Goal: Information Seeking & Learning: Learn about a topic

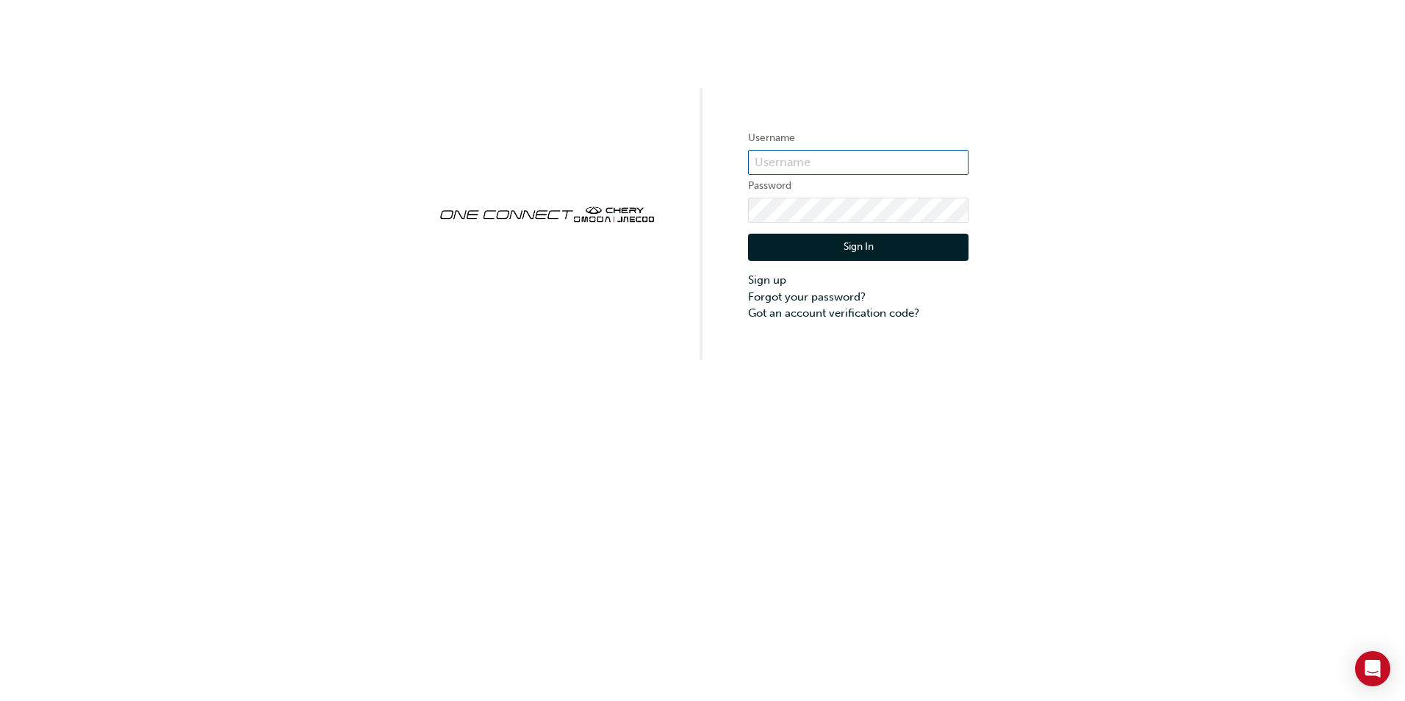
click at [801, 168] on input "text" at bounding box center [858, 162] width 220 height 25
type input "CHAU0979"
click at [883, 256] on button "Sign In" at bounding box center [858, 248] width 220 height 28
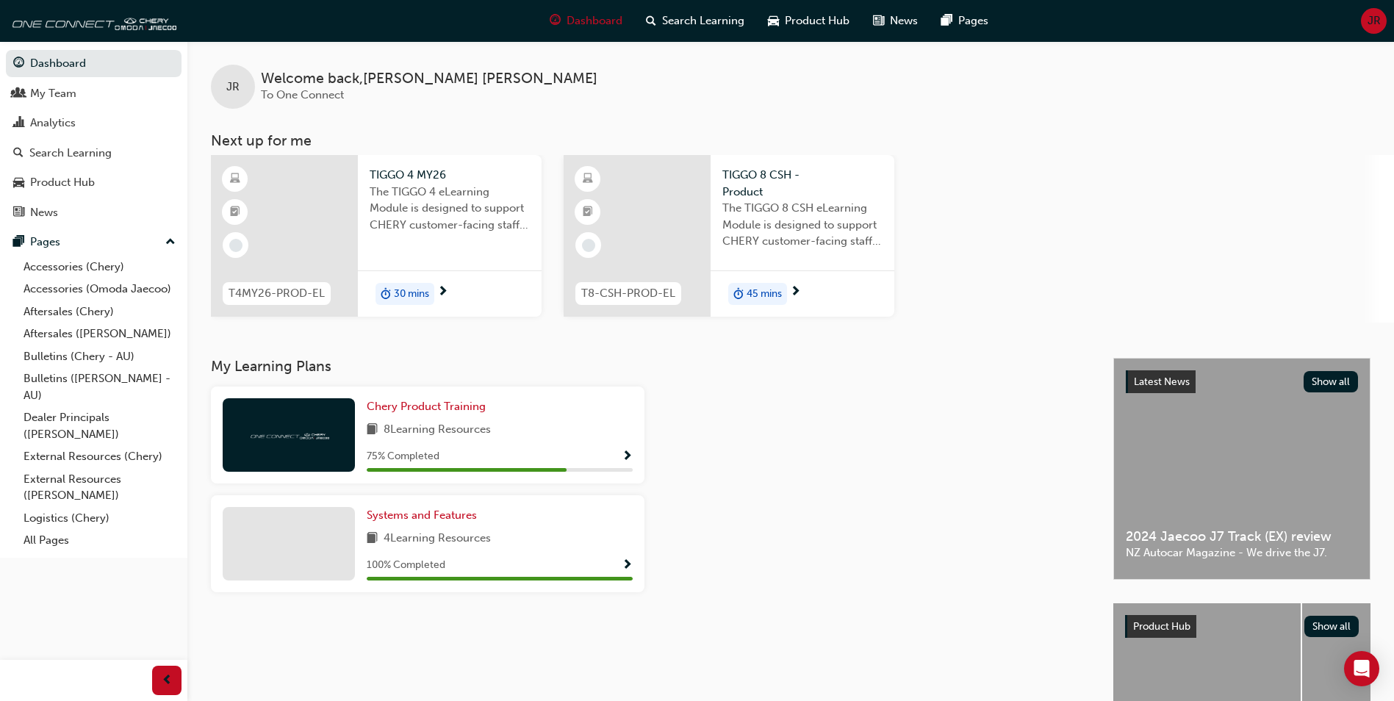
click at [682, 195] on div at bounding box center [637, 236] width 147 height 162
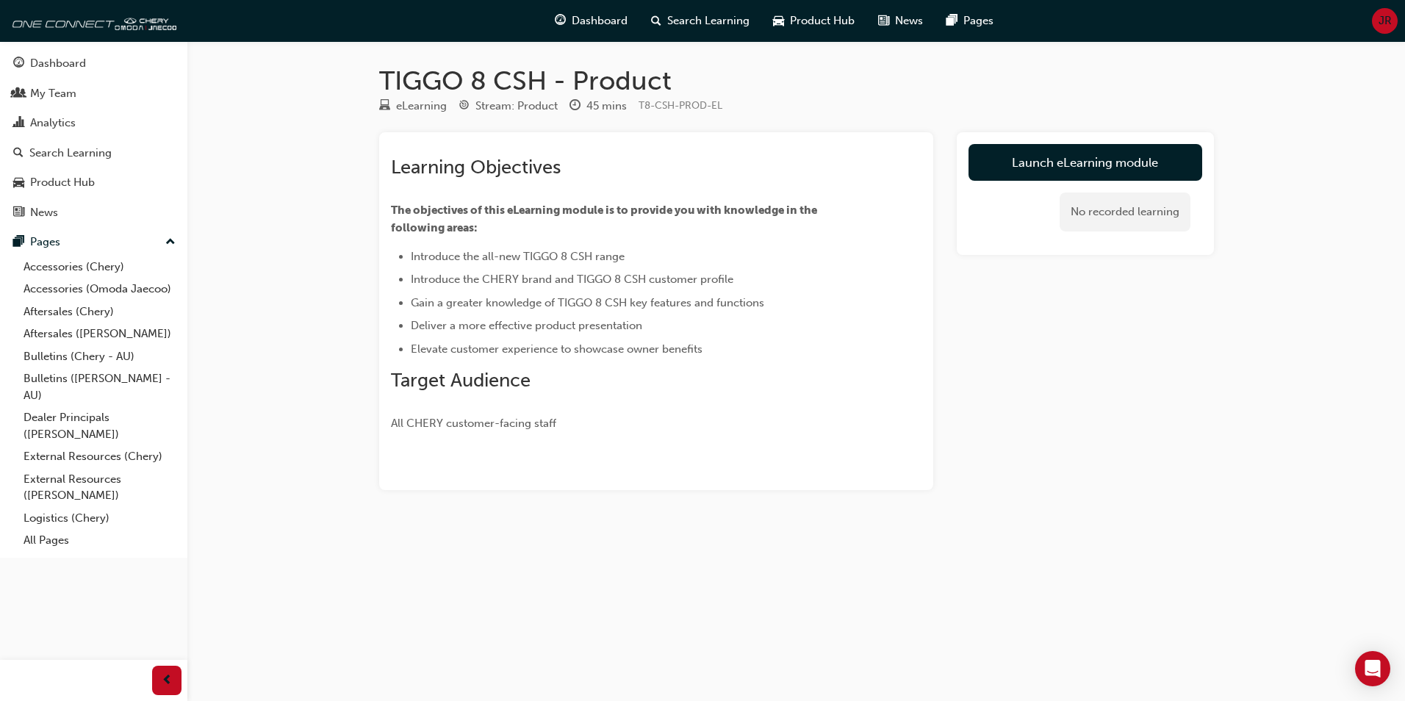
click at [1028, 145] on link "Launch eLearning module" at bounding box center [1086, 162] width 234 height 37
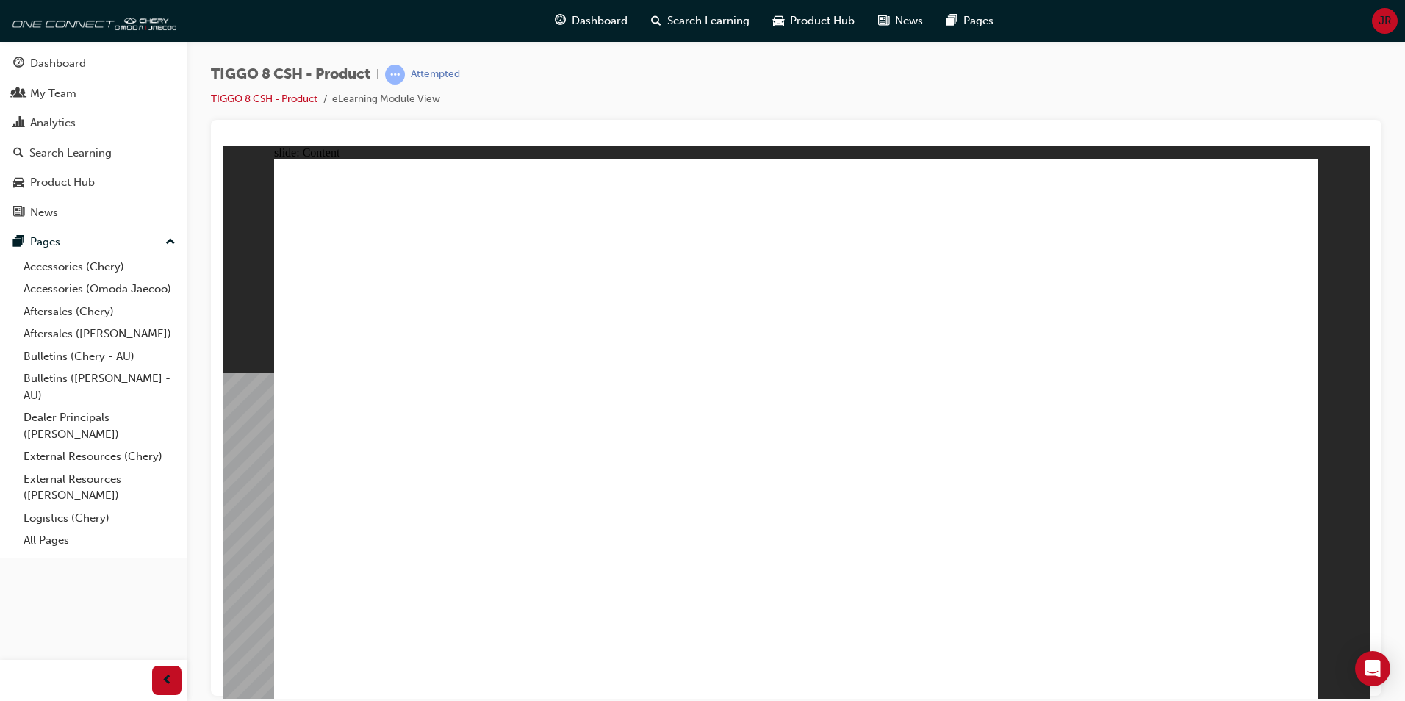
drag, startPoint x: 828, startPoint y: 385, endPoint x: 877, endPoint y: 381, distance: 48.6
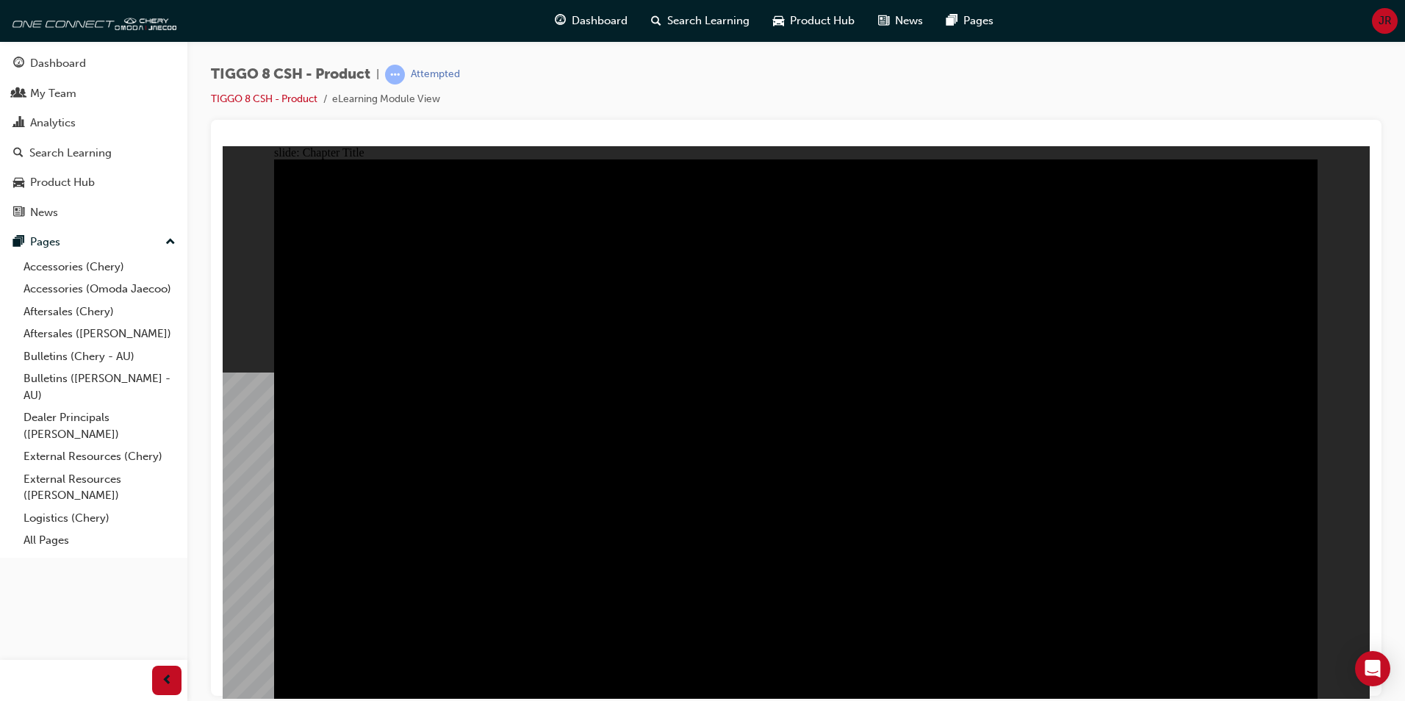
drag, startPoint x: 1275, startPoint y: 667, endPoint x: 1286, endPoint y: 674, distance: 13.2
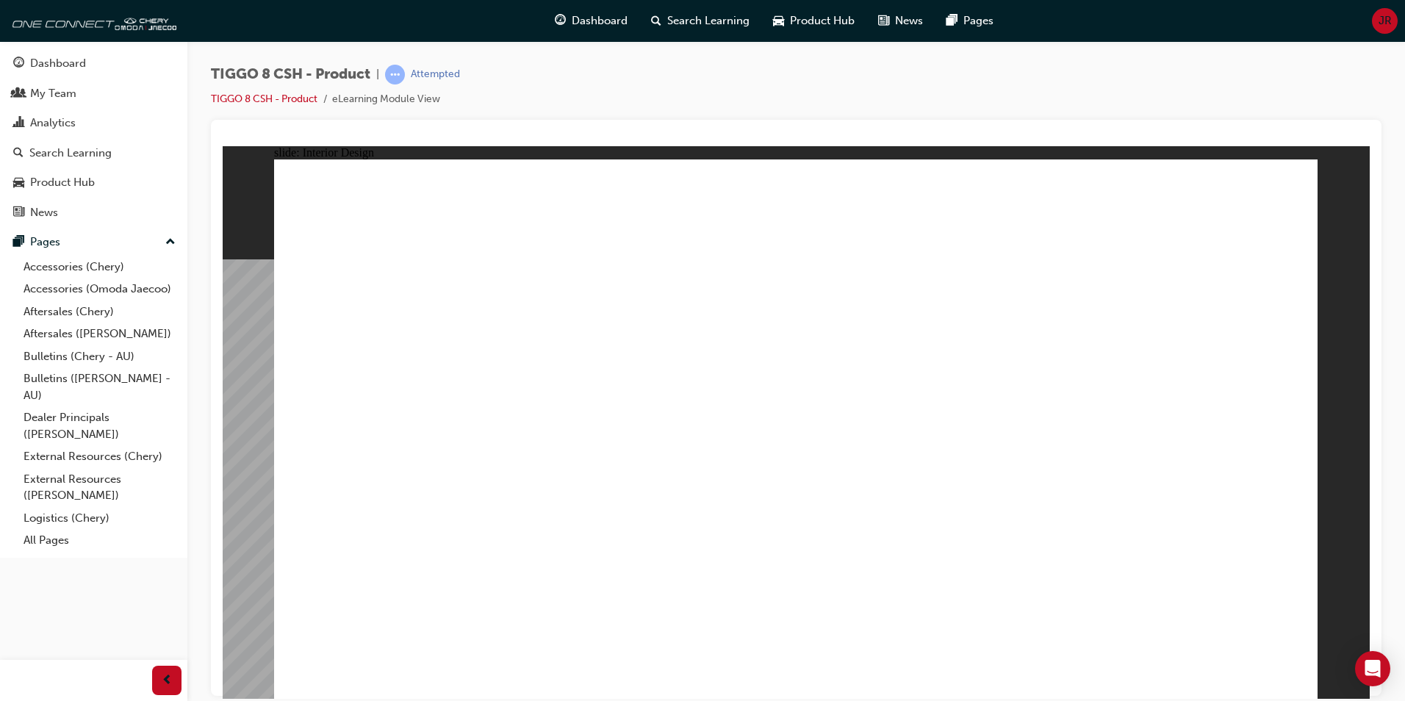
drag, startPoint x: 281, startPoint y: 442, endPoint x: 379, endPoint y: 451, distance: 98.8
drag, startPoint x: 1219, startPoint y: 653, endPoint x: 1221, endPoint y: 661, distance: 9.1
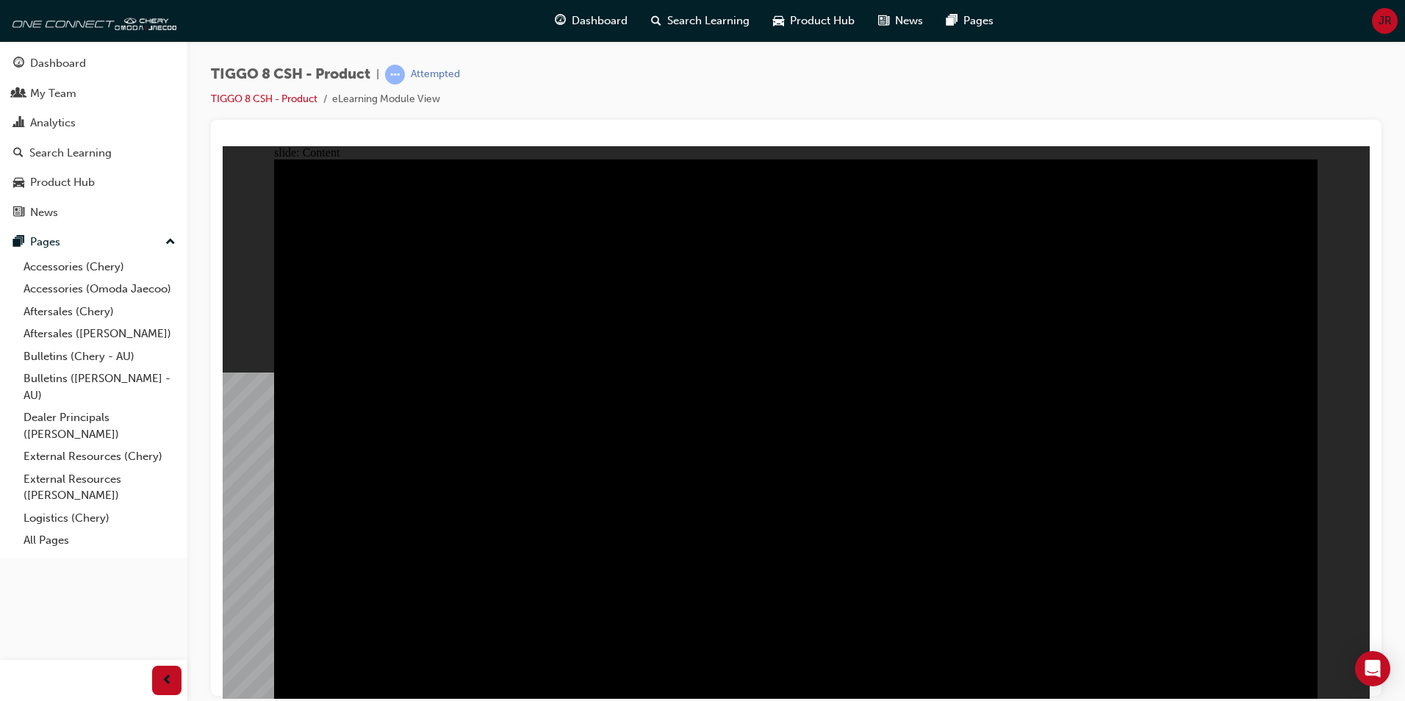
drag, startPoint x: 1177, startPoint y: 195, endPoint x: 1154, endPoint y: 218, distance: 32.7
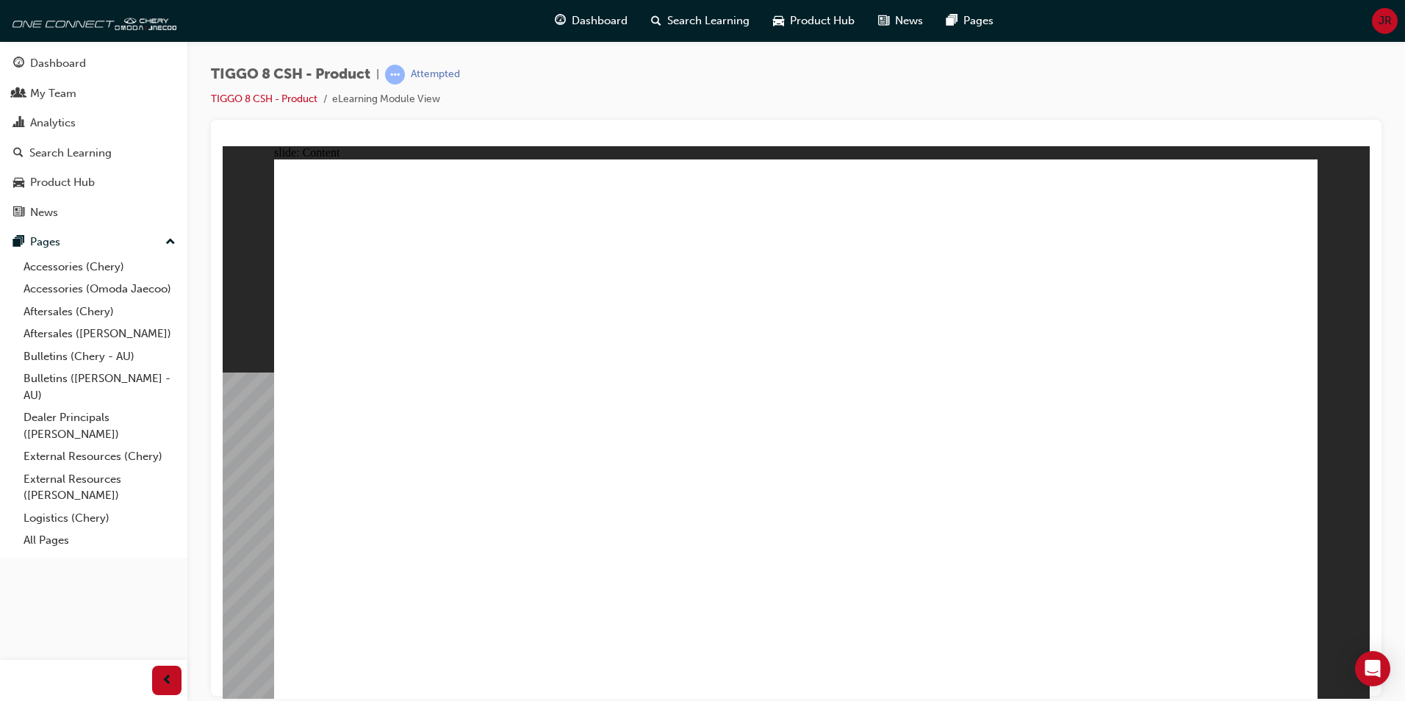
drag, startPoint x: 671, startPoint y: 245, endPoint x: 819, endPoint y: 254, distance: 148.7
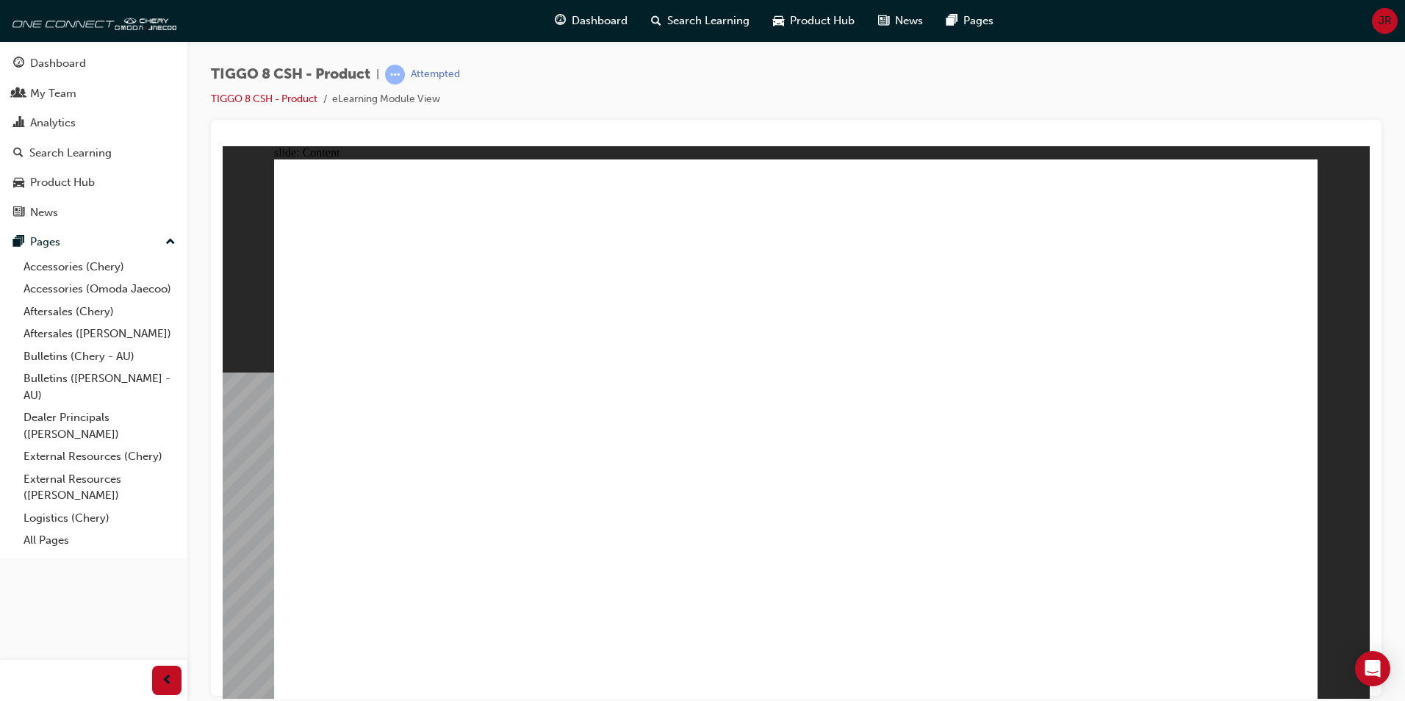
drag, startPoint x: 1072, startPoint y: 218, endPoint x: 1192, endPoint y: 231, distance: 120.5
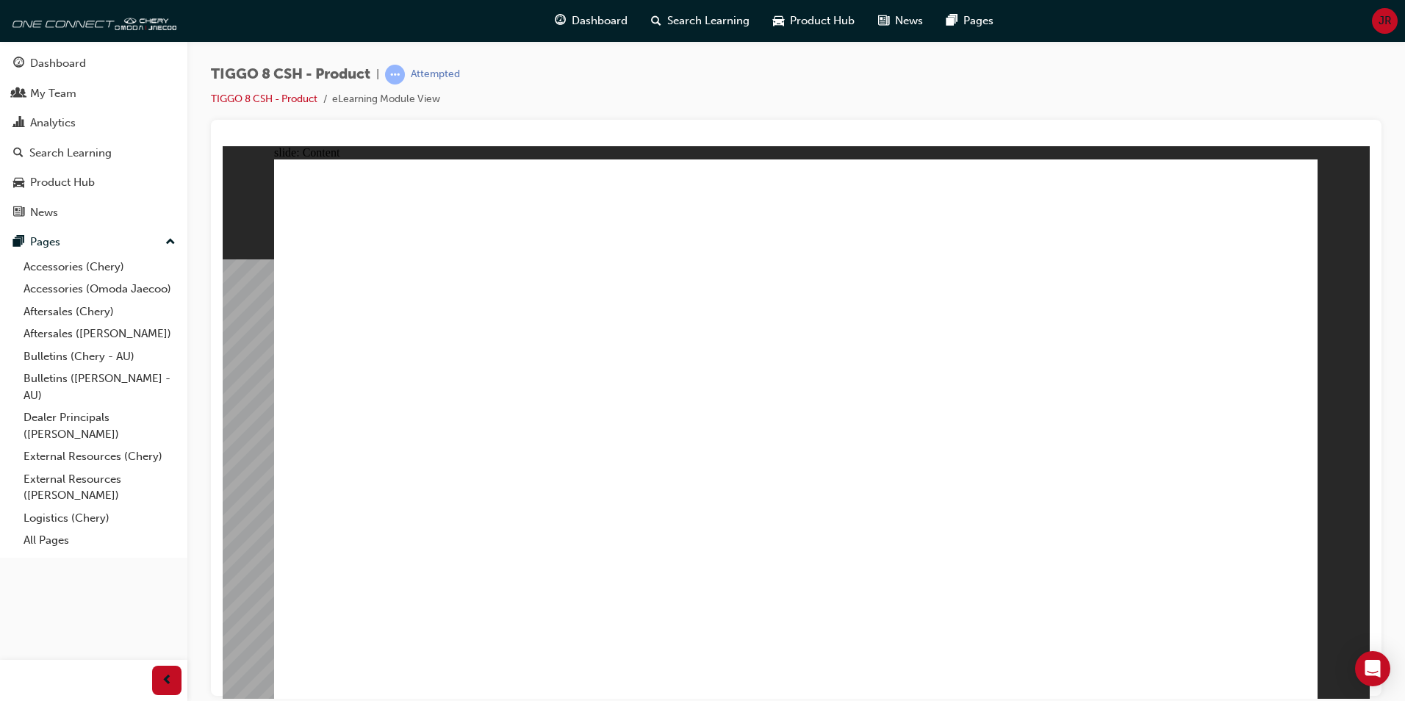
drag, startPoint x: 1183, startPoint y: 236, endPoint x: 1176, endPoint y: 248, distance: 14.1
drag, startPoint x: 1172, startPoint y: 603, endPoint x: 1194, endPoint y: 623, distance: 30.2
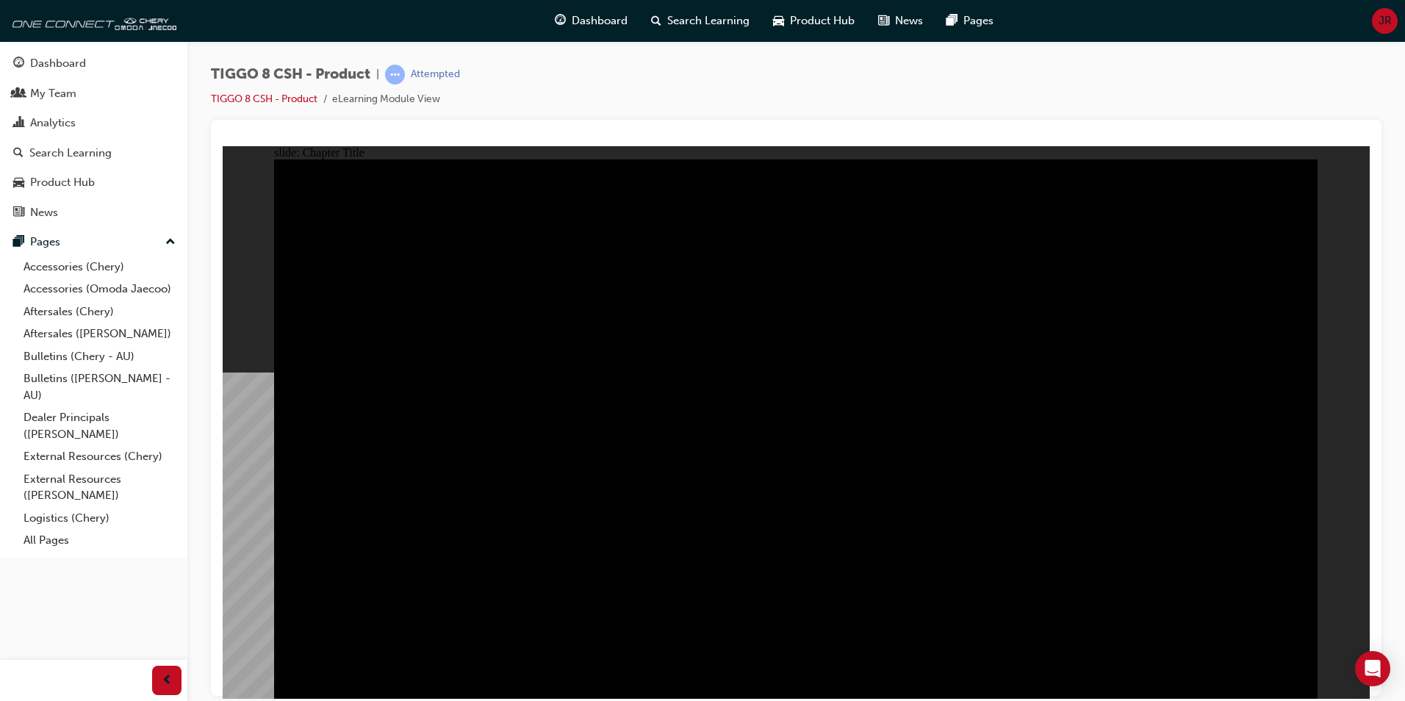
radio input "true"
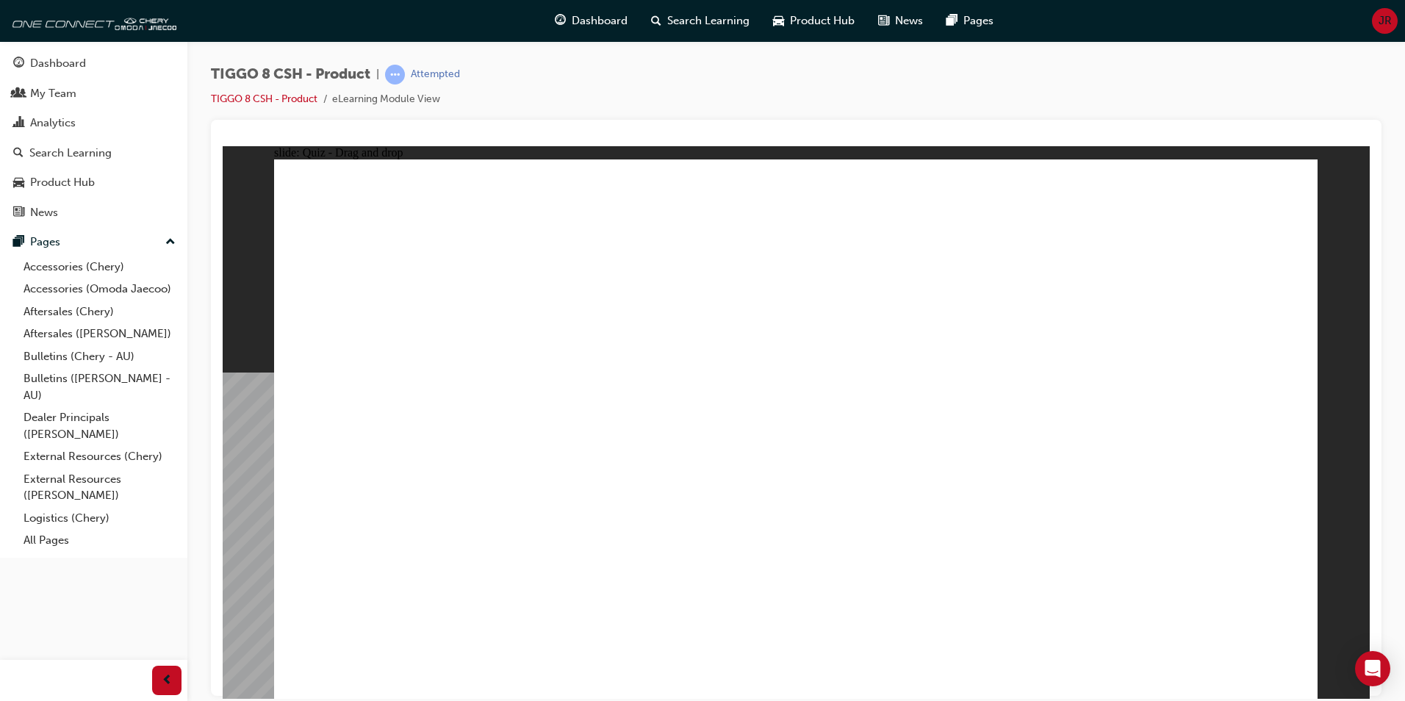
drag, startPoint x: 917, startPoint y: 323, endPoint x: 1055, endPoint y: 459, distance: 194.4
drag, startPoint x: 961, startPoint y: 484, endPoint x: 761, endPoint y: 495, distance: 200.9
drag, startPoint x: 783, startPoint y: 239, endPoint x: 990, endPoint y: 490, distance: 325.8
drag, startPoint x: 1113, startPoint y: 314, endPoint x: 1218, endPoint y: 449, distance: 170.8
drag, startPoint x: 1019, startPoint y: 215, endPoint x: 654, endPoint y: 450, distance: 433.8
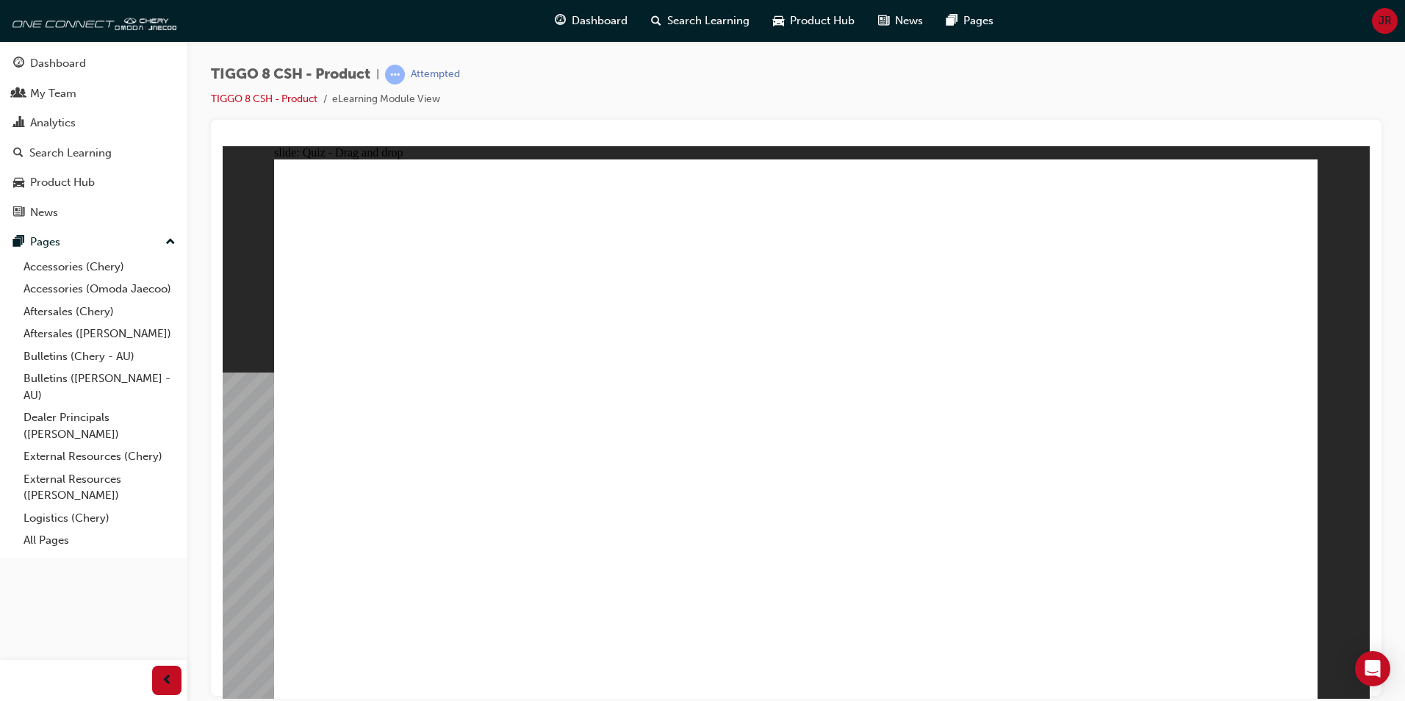
drag, startPoint x: 1171, startPoint y: 232, endPoint x: 389, endPoint y: 473, distance: 818.1
checkbox input "true"
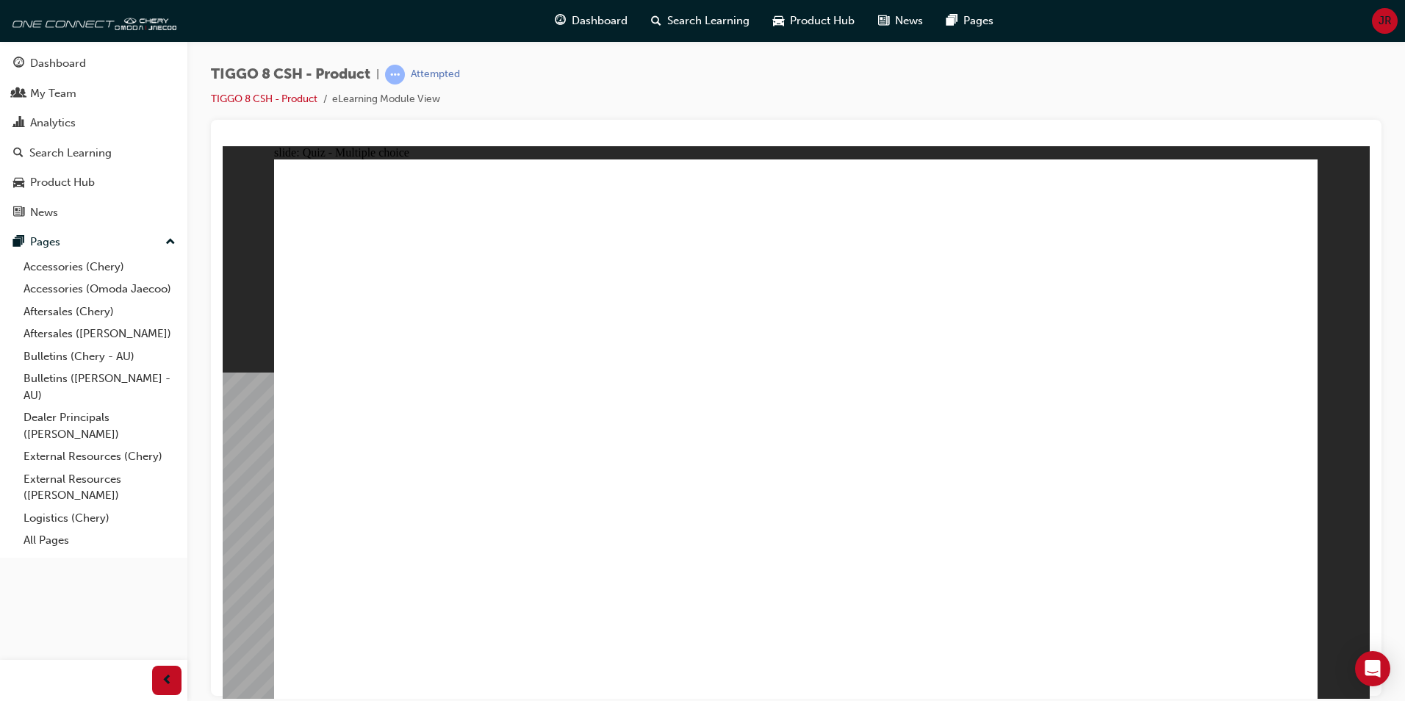
checkbox input "true"
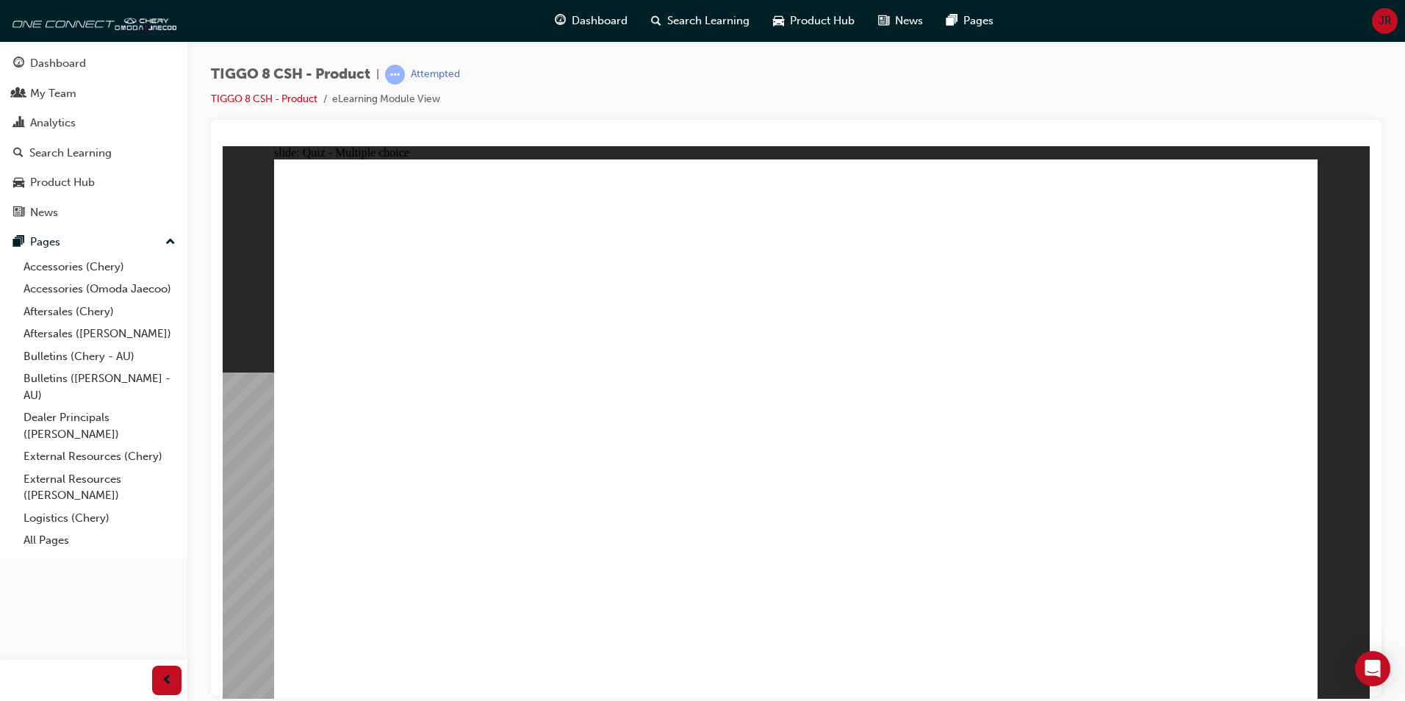
radio input "true"
drag, startPoint x: 793, startPoint y: 254, endPoint x: 873, endPoint y: 622, distance: 376.1
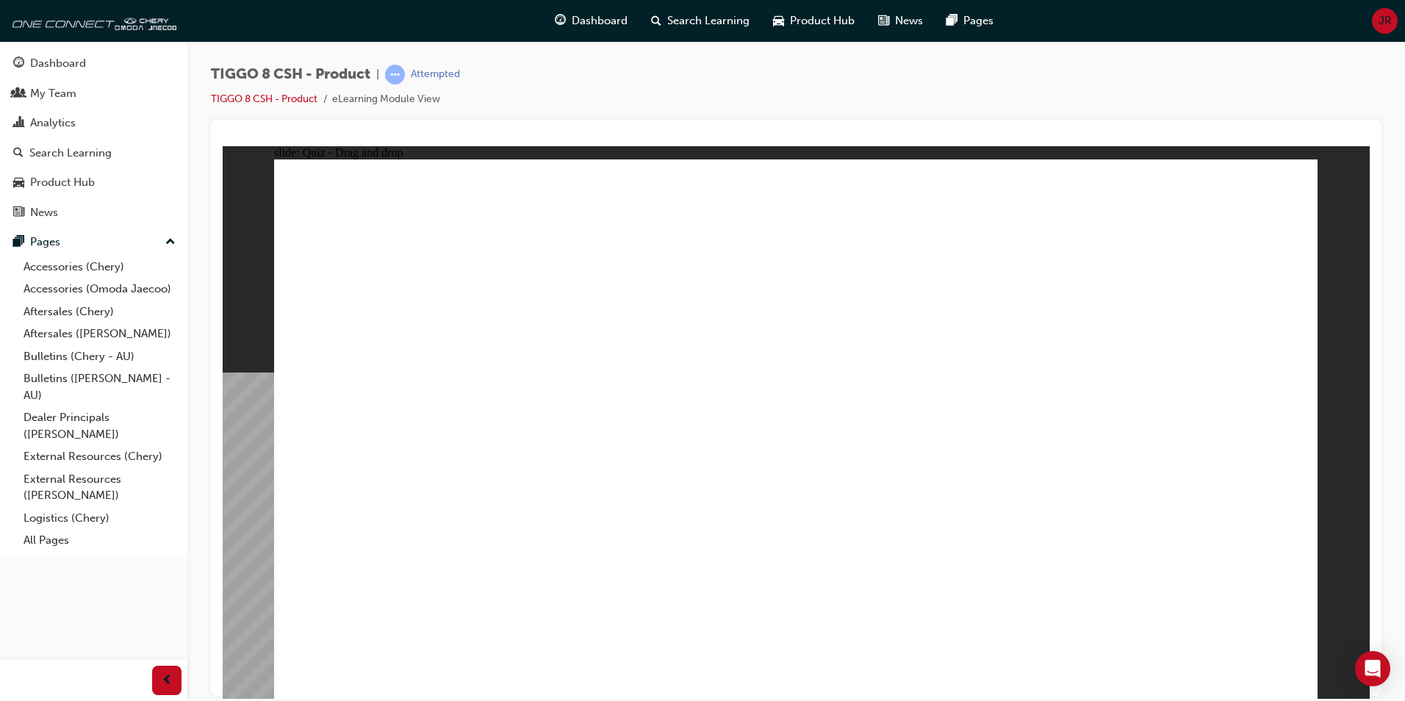
drag, startPoint x: 853, startPoint y: 290, endPoint x: 916, endPoint y: 528, distance: 246.6
drag, startPoint x: 840, startPoint y: 226, endPoint x: 961, endPoint y: 434, distance: 240.8
drag, startPoint x: 1019, startPoint y: 278, endPoint x: 1012, endPoint y: 376, distance: 98.7
drag, startPoint x: 1007, startPoint y: 320, endPoint x: 1007, endPoint y: 340, distance: 19.1
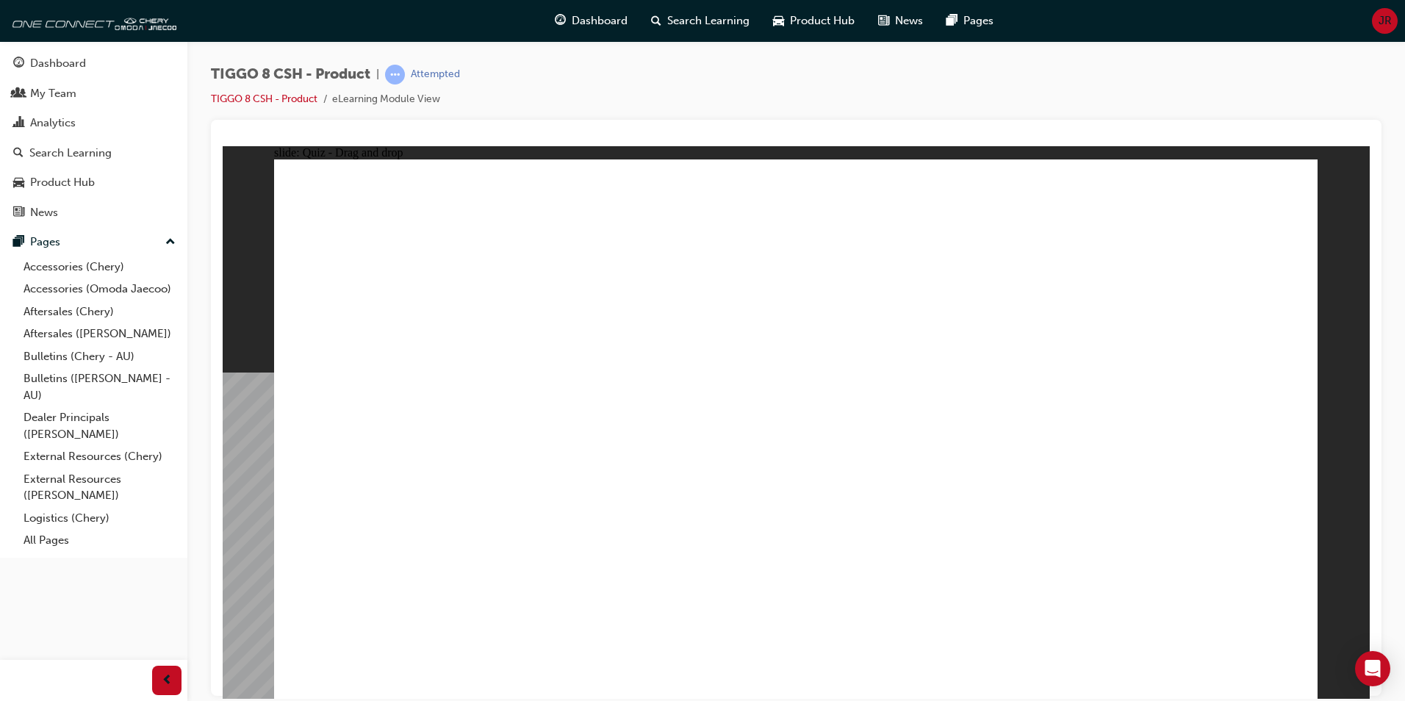
drag, startPoint x: 1002, startPoint y: 304, endPoint x: 953, endPoint y: 519, distance: 220.2
drag, startPoint x: 989, startPoint y: 229, endPoint x: 987, endPoint y: 491, distance: 262.4
drag, startPoint x: 1035, startPoint y: 252, endPoint x: 1033, endPoint y: 512, distance: 260.2
drag, startPoint x: 1177, startPoint y: 293, endPoint x: 1088, endPoint y: 535, distance: 258.6
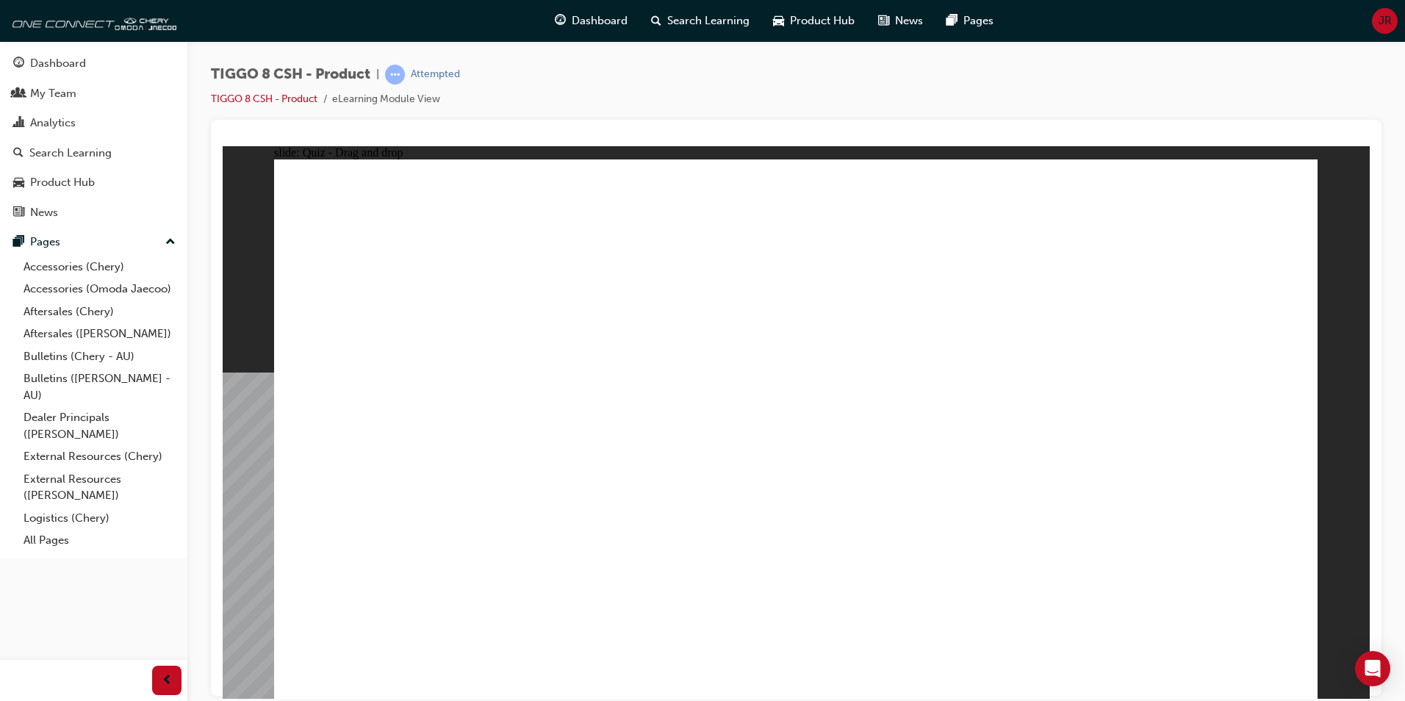
drag, startPoint x: 1224, startPoint y: 225, endPoint x: 692, endPoint y: 509, distance: 602.4
drag, startPoint x: 1166, startPoint y: 231, endPoint x: 936, endPoint y: 574, distance: 413.6
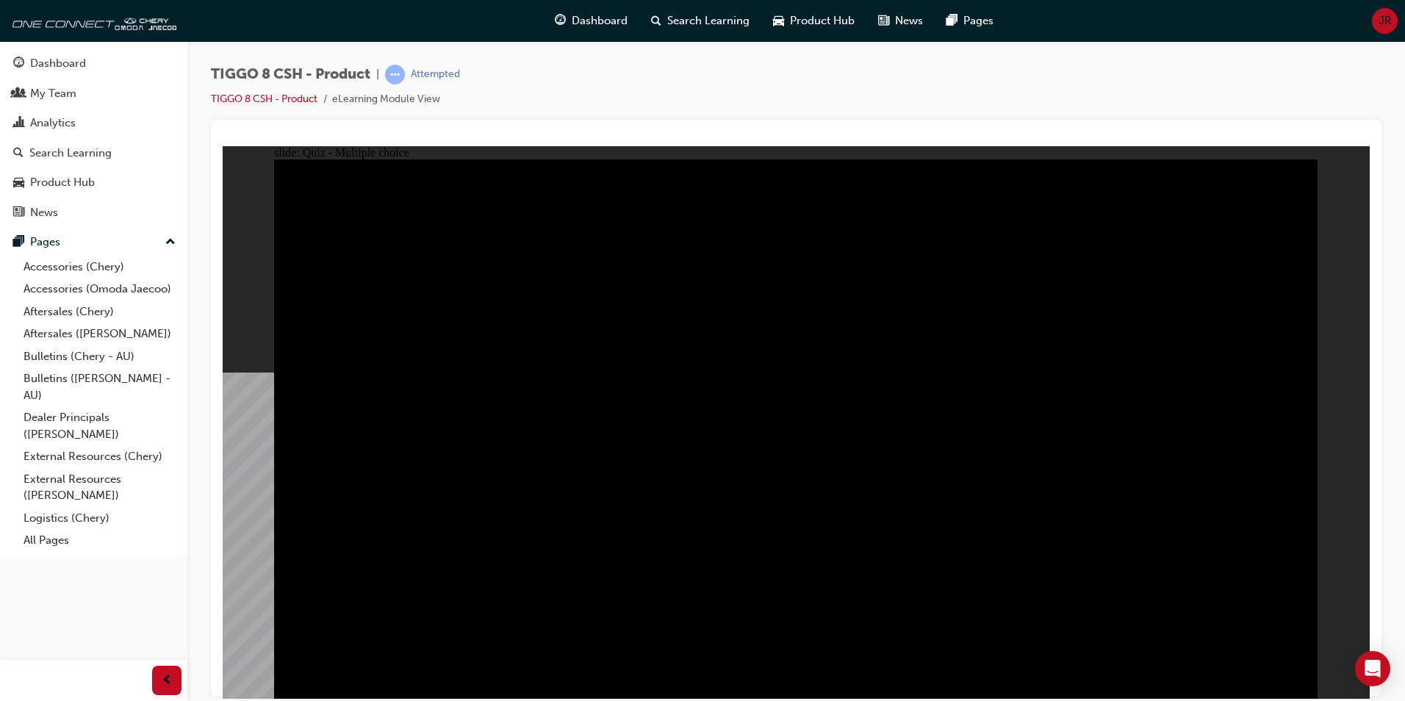
radio input "true"
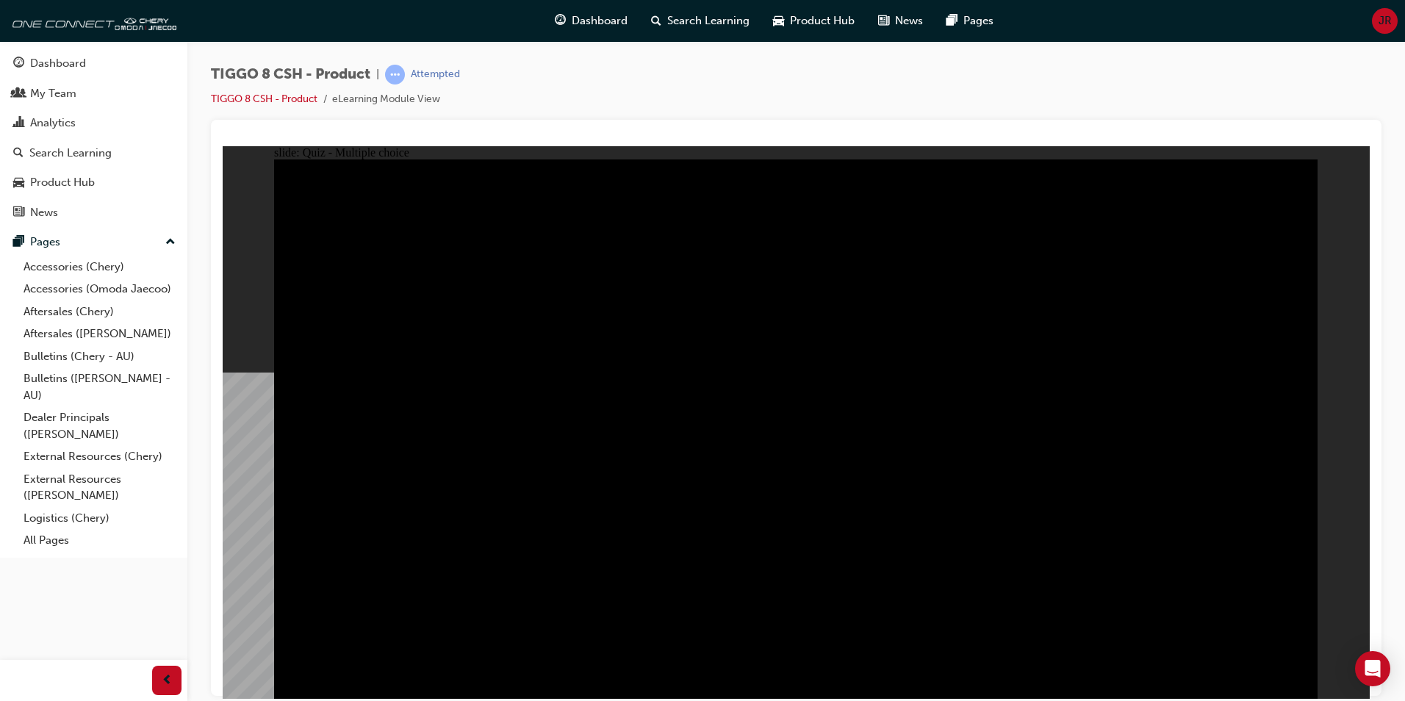
radio input "true"
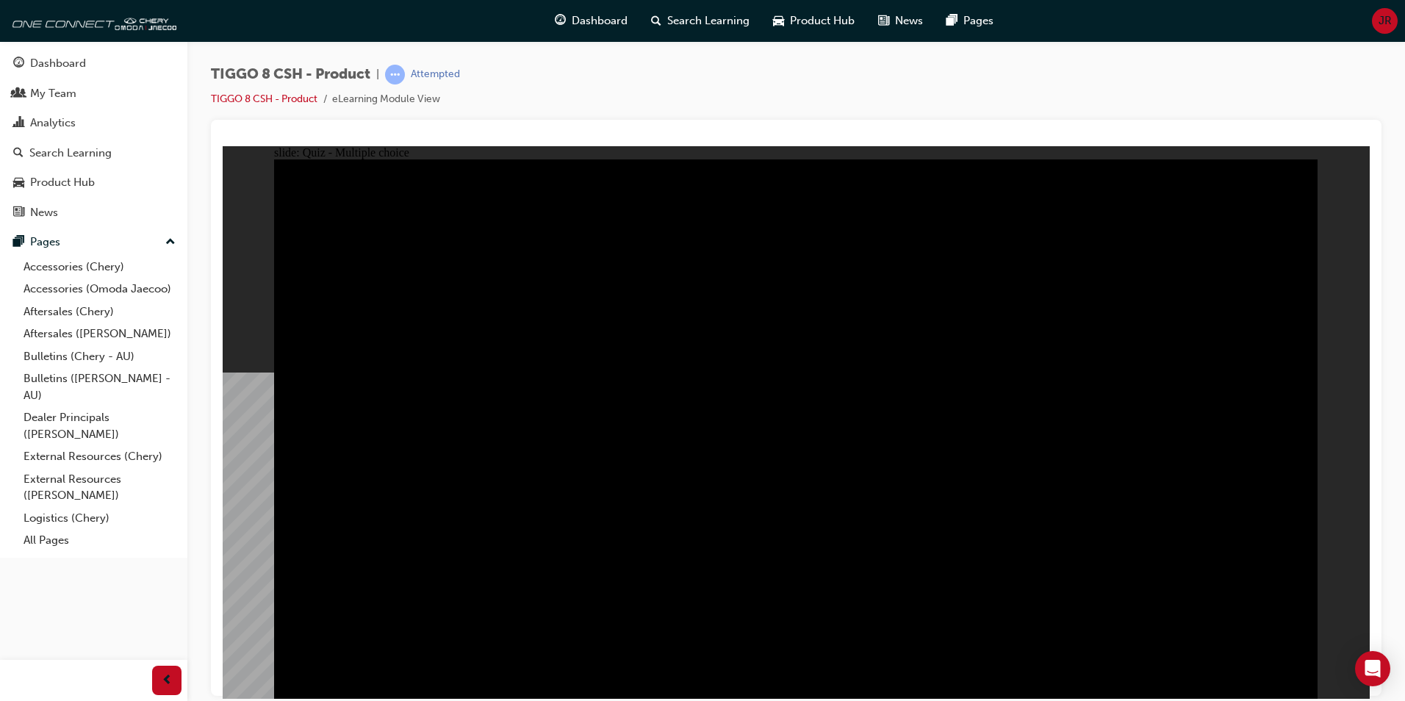
checkbox input "true"
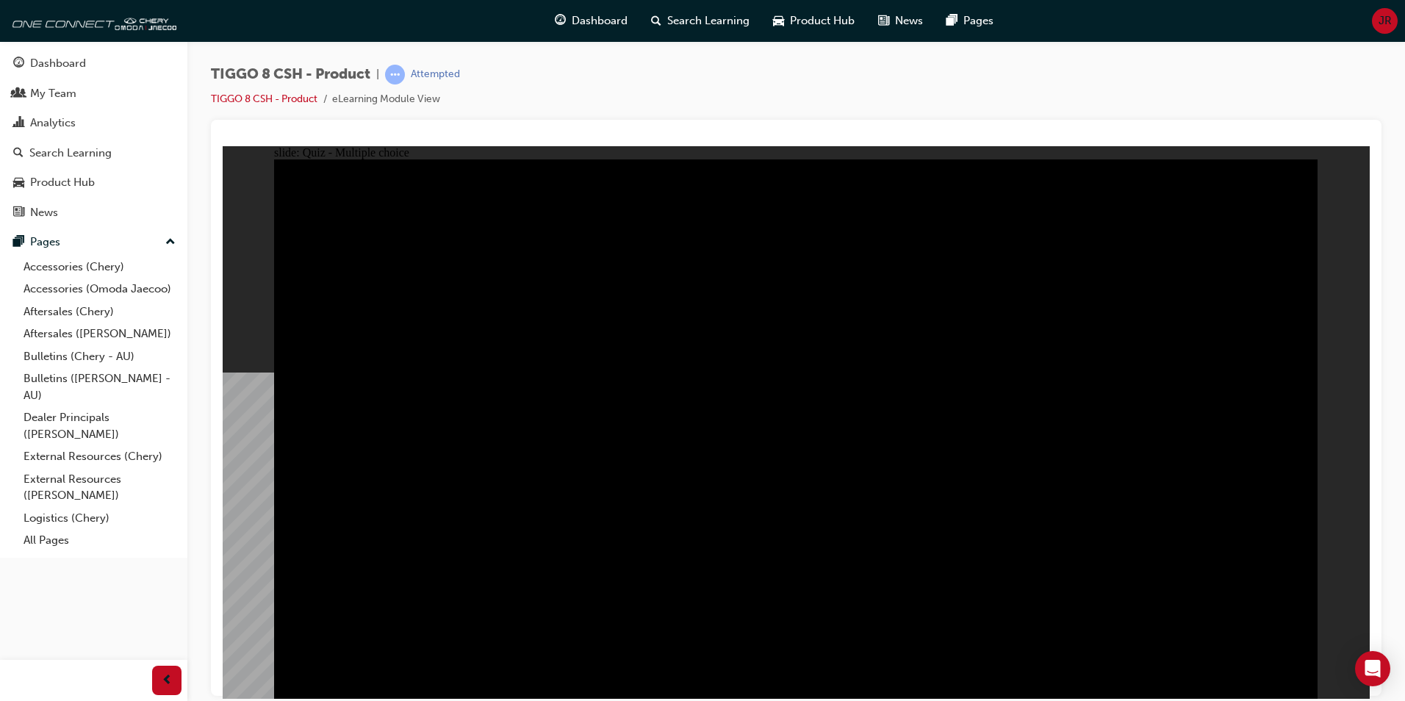
checkbox input "true"
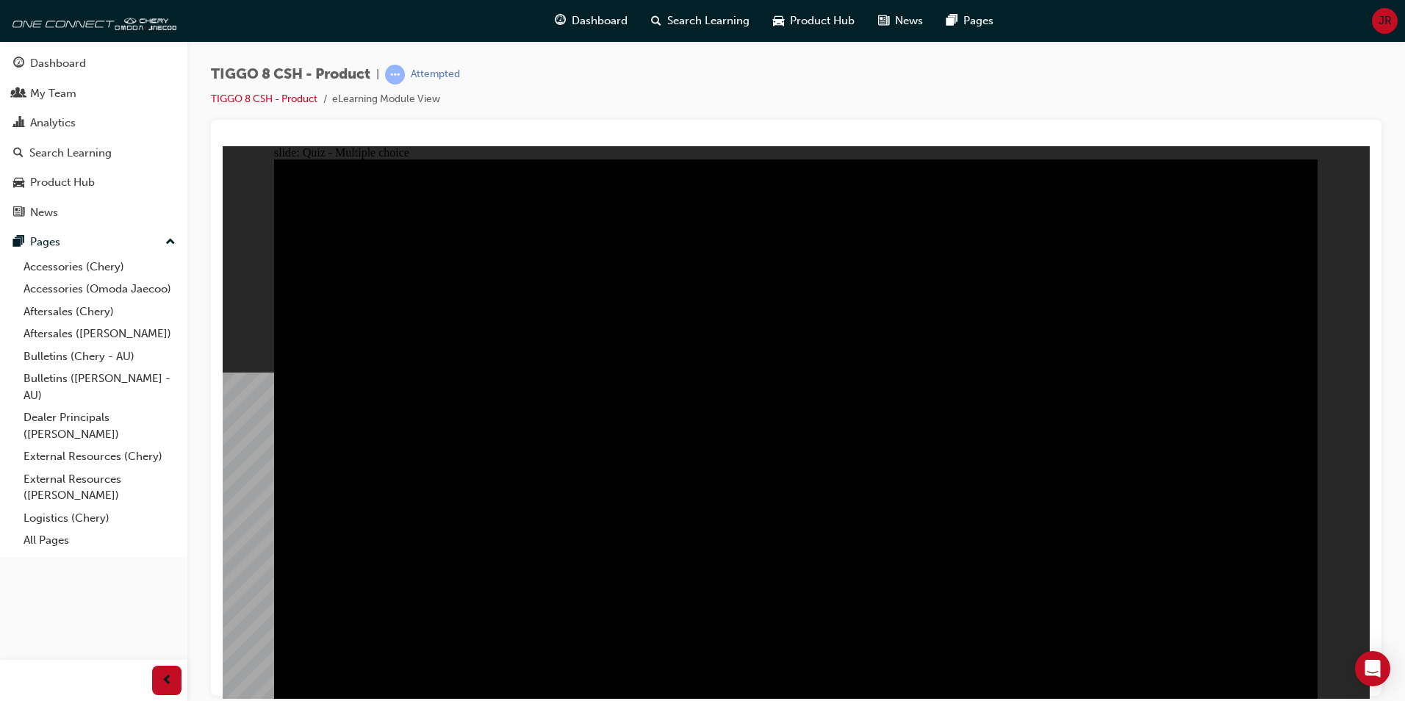
checkbox input "true"
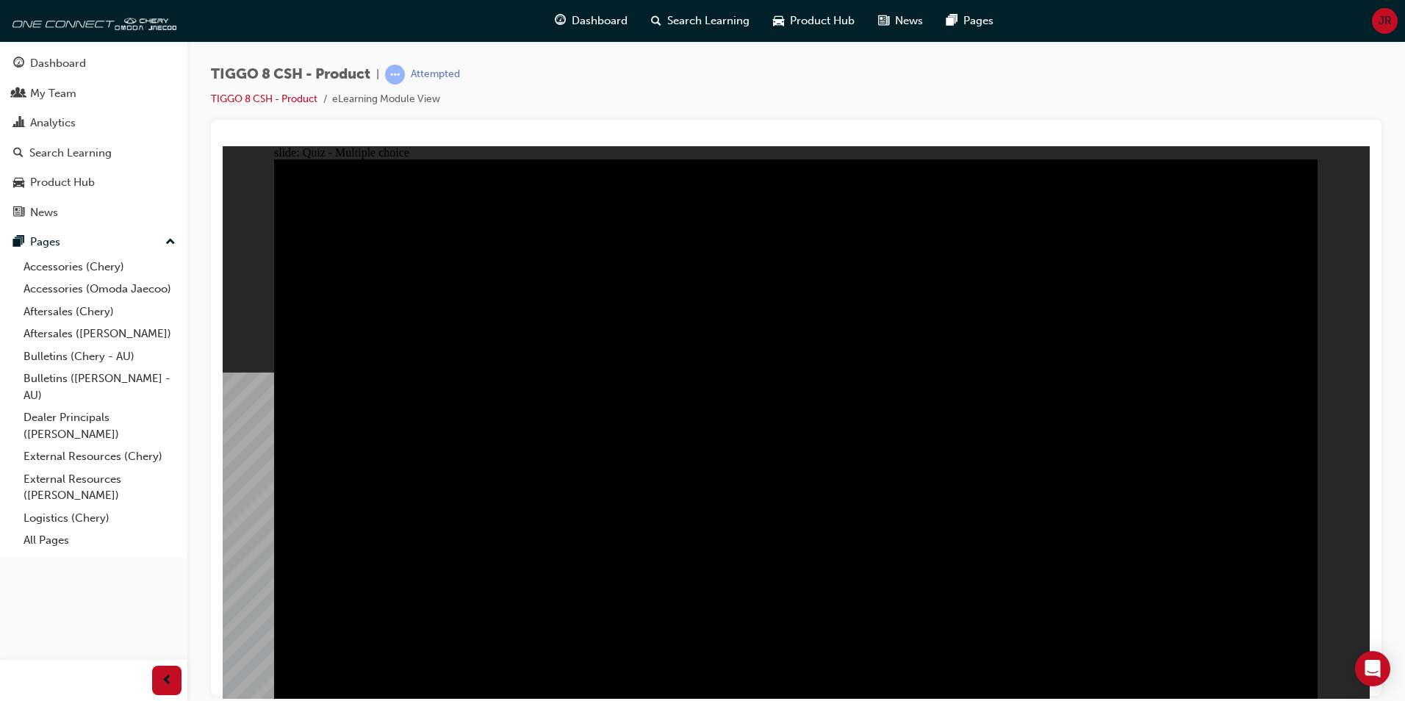
checkbox input "true"
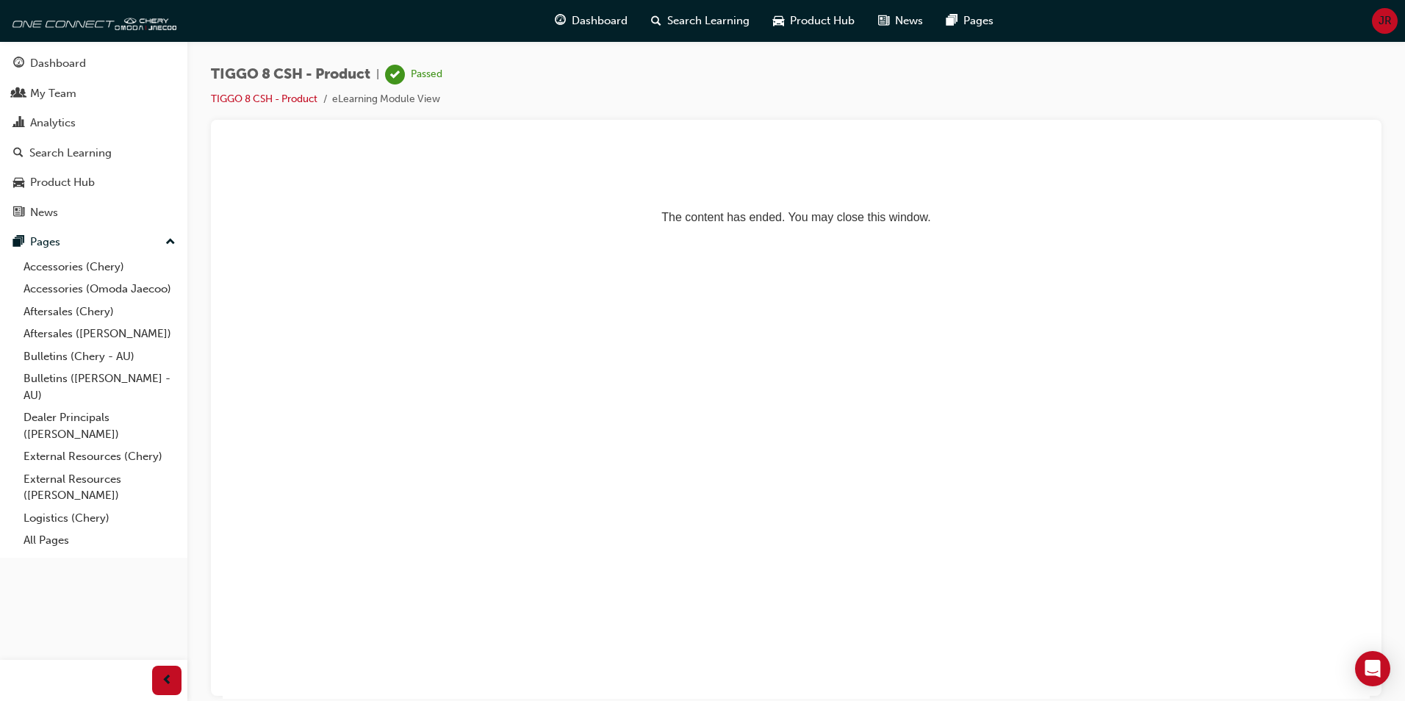
click at [75, 65] on div "Dashboard" at bounding box center [58, 63] width 56 height 17
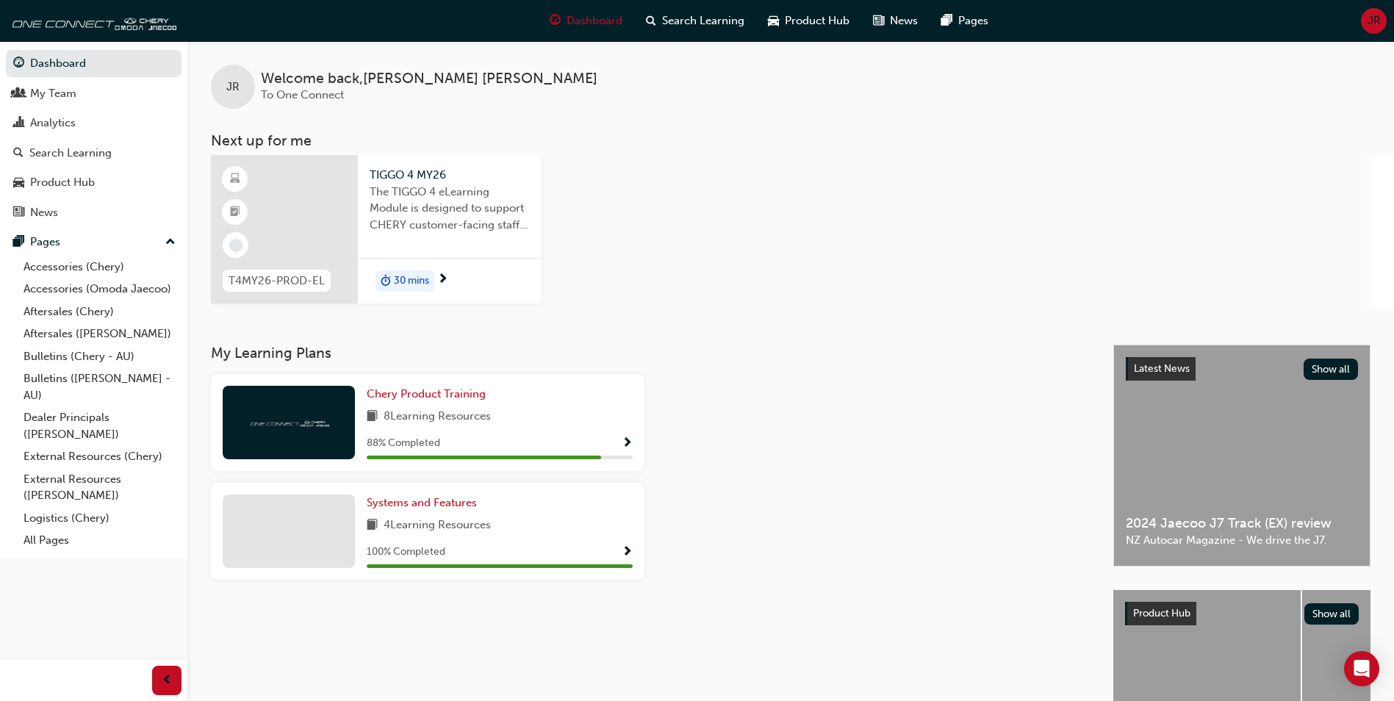
click at [327, 215] on div at bounding box center [284, 229] width 147 height 148
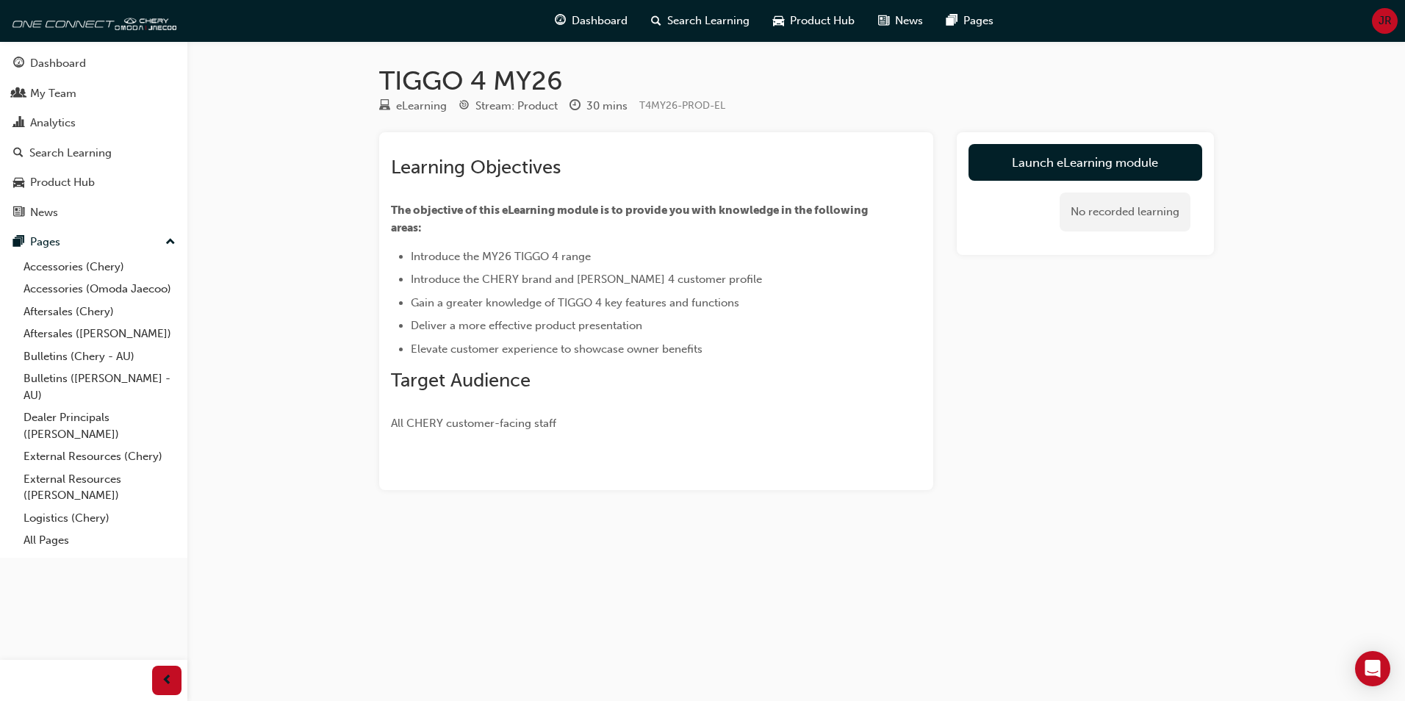
click at [1170, 169] on link "Launch eLearning module" at bounding box center [1086, 162] width 234 height 37
